Goal: Answer question/provide support

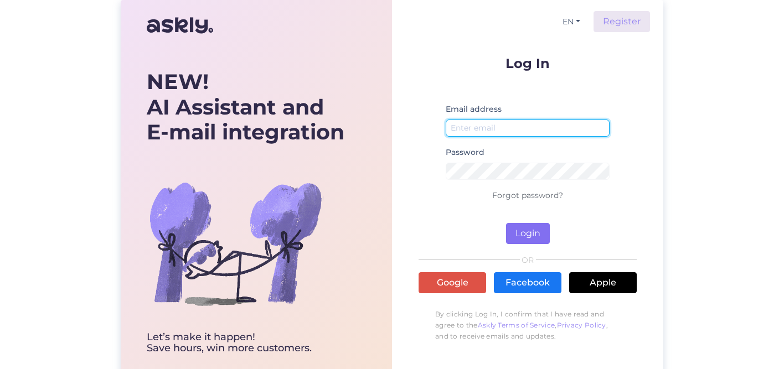
type input "[EMAIL_ADDRESS][DOMAIN_NAME]"
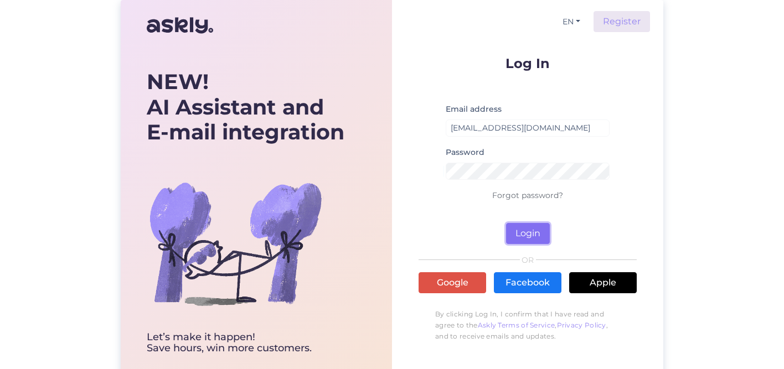
click at [518, 239] on button "Login" at bounding box center [528, 233] width 44 height 21
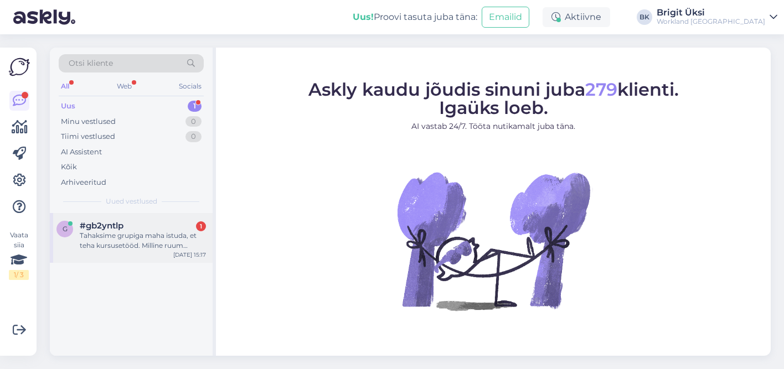
click at [111, 239] on div "Tahaksime grupiga maha istuda, et teha kursusetööd. Milline ruum rentida, kuida…" at bounding box center [143, 241] width 126 height 20
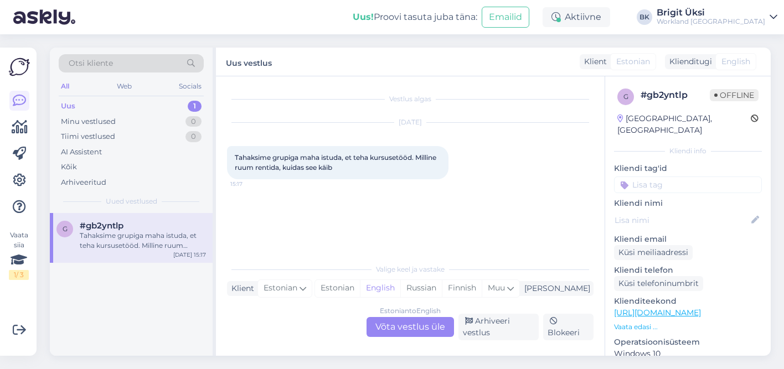
click at [405, 330] on div "Estonian to English Võta vestlus üle" at bounding box center [409, 327] width 87 height 20
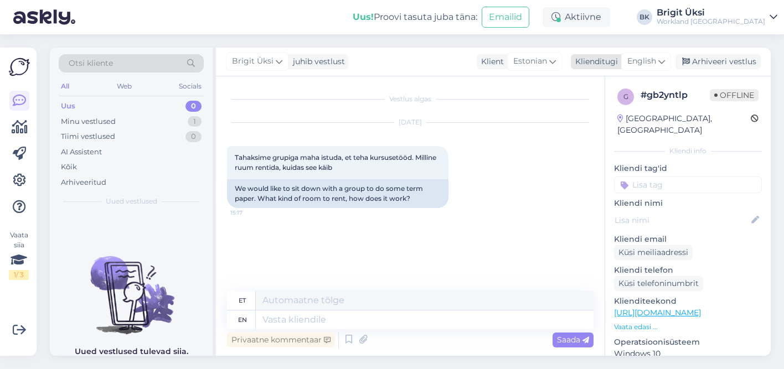
click at [656, 61] on span "English" at bounding box center [641, 61] width 29 height 12
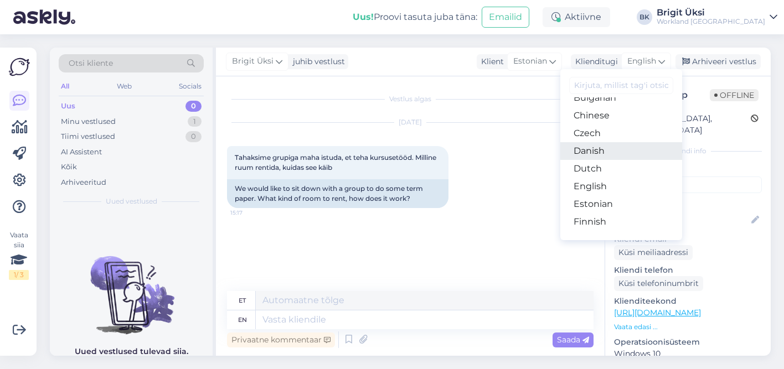
scroll to position [53, 0]
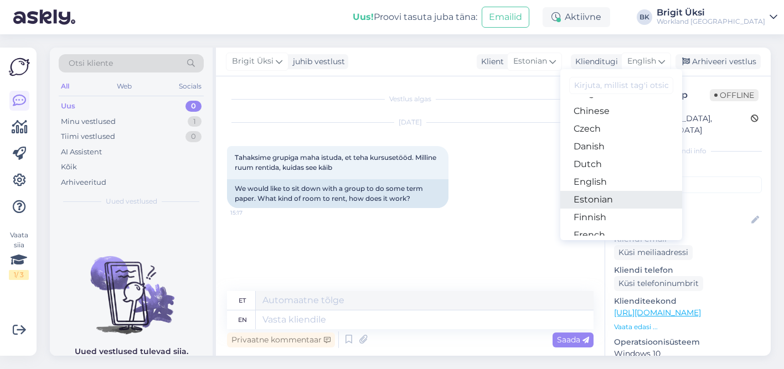
click at [606, 202] on link "Estonian" at bounding box center [621, 200] width 122 height 18
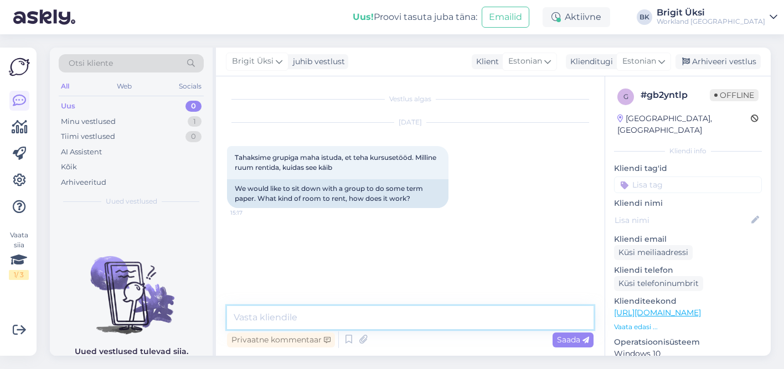
click at [477, 320] on textarea at bounding box center [410, 317] width 366 height 23
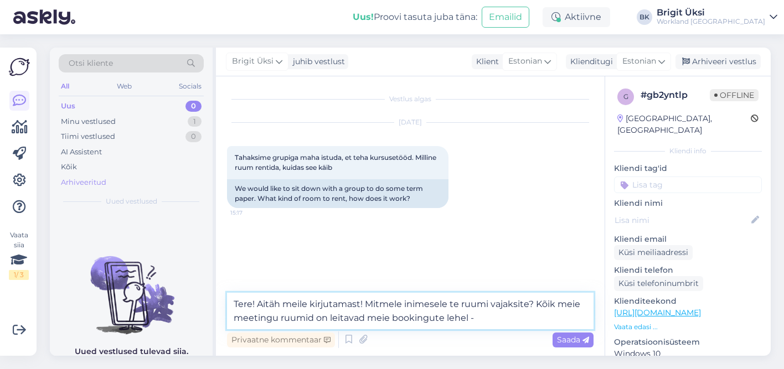
paste textarea "[DOMAIN_NAME]"
type textarea "Tere! Aitäh meile kirjutamast! Mitmele inimesele te ruumi vajaksite? Kõik meie …"
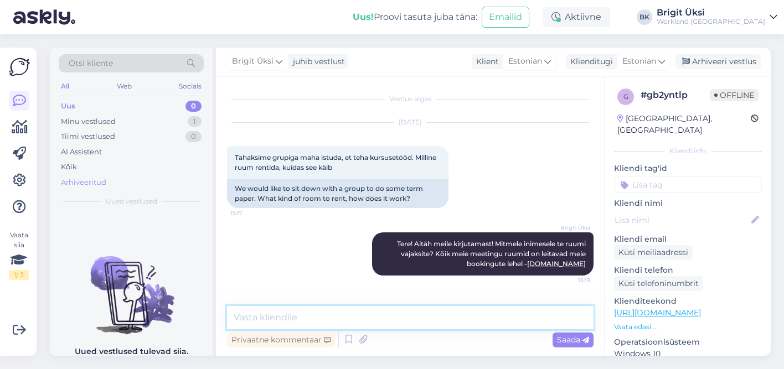
scroll to position [0, 0]
click at [270, 318] on textarea at bounding box center [410, 317] width 366 height 23
paste textarea "roneeringu tegemiseks on vajalik omale kasutaja loomine ning maksekaardi sisest…"
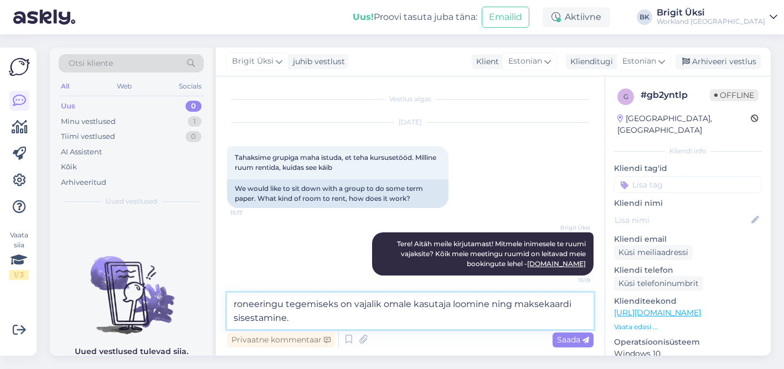
click at [232, 304] on textarea "roneeringu tegemiseks on vajalik omale kasutaja loomine ning maksekaardi sisest…" at bounding box center [410, 311] width 366 height 37
click at [292, 321] on textarea "Broneeringu tegemiseks on vajalik omale kasutaja loomine ning maksekaardi sises…" at bounding box center [410, 311] width 366 height 37
type textarea "Broneeringu tegemiseks on vajalik omale kasutaja loomine ning maksekaardi sises…"
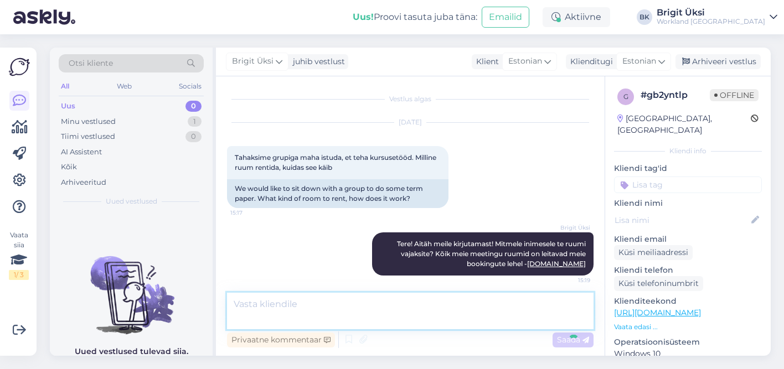
scroll to position [49, 0]
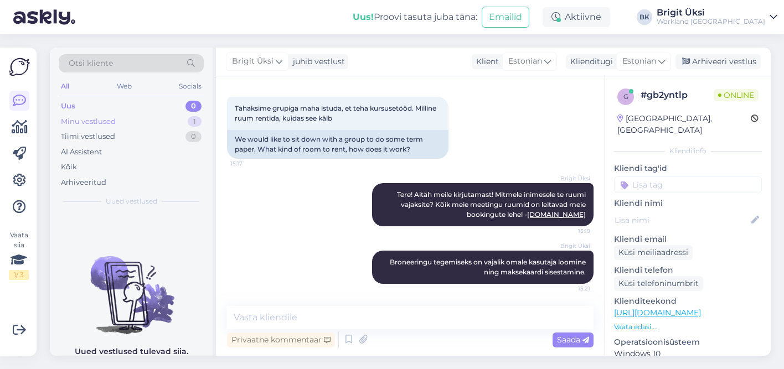
click at [180, 125] on div "Minu vestlused 1" at bounding box center [131, 121] width 145 height 15
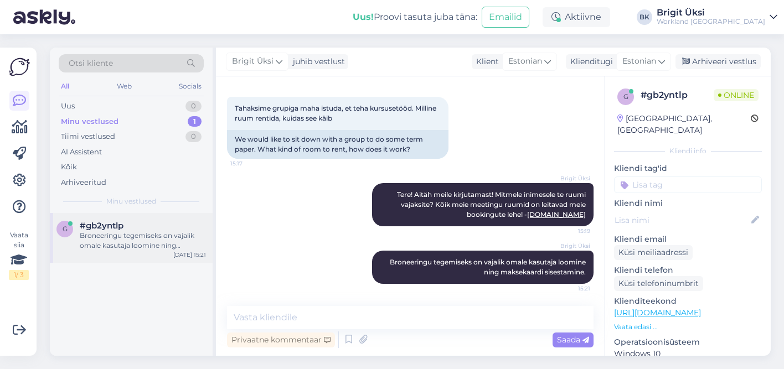
click at [144, 221] on div "#gb2yntlp" at bounding box center [143, 226] width 126 height 10
click at [333, 320] on textarea at bounding box center [410, 317] width 366 height 23
